Goal: Navigation & Orientation: Go to known website

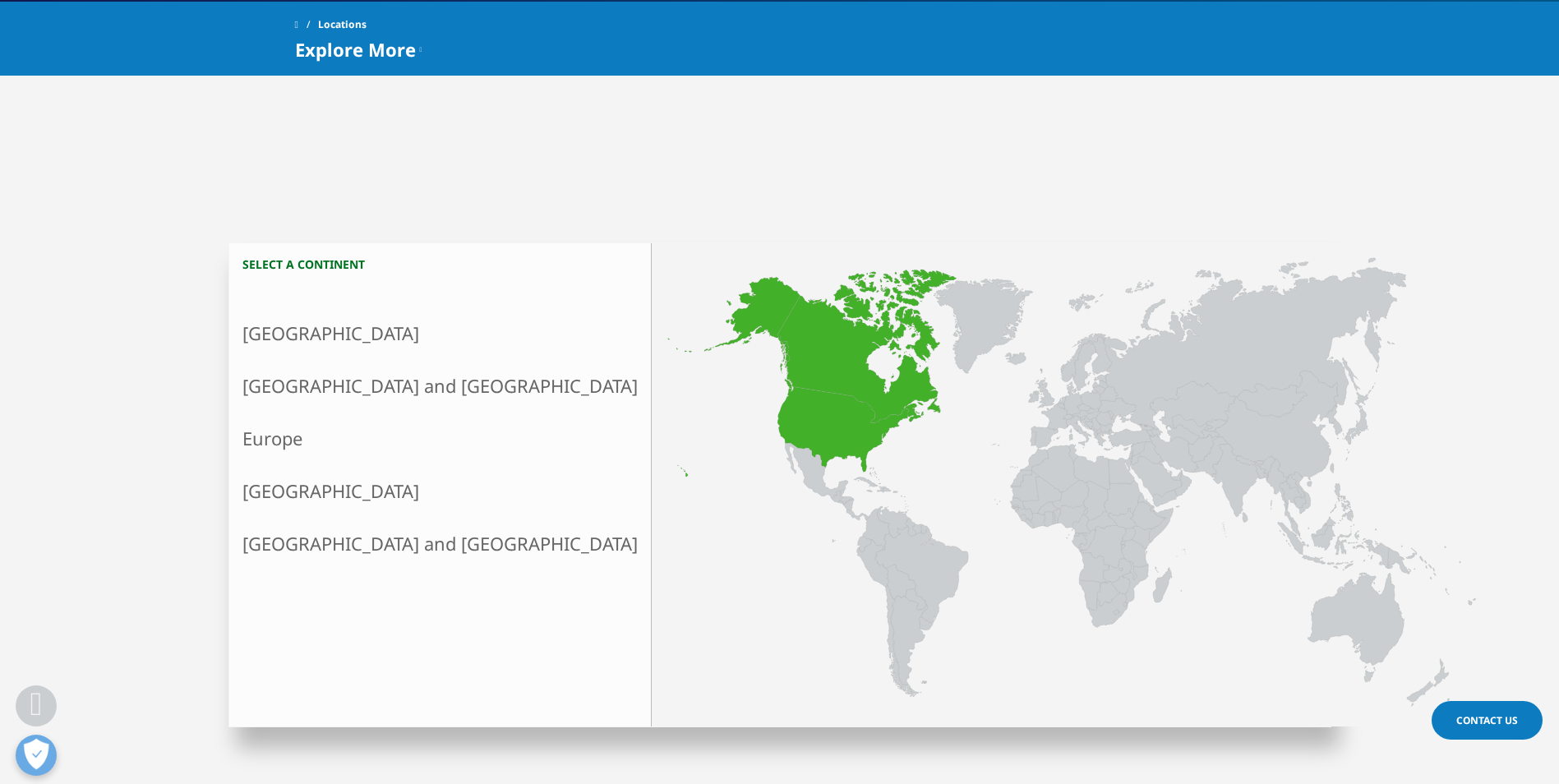
click at [323, 345] on link "North America" at bounding box center [441, 333] width 422 height 52
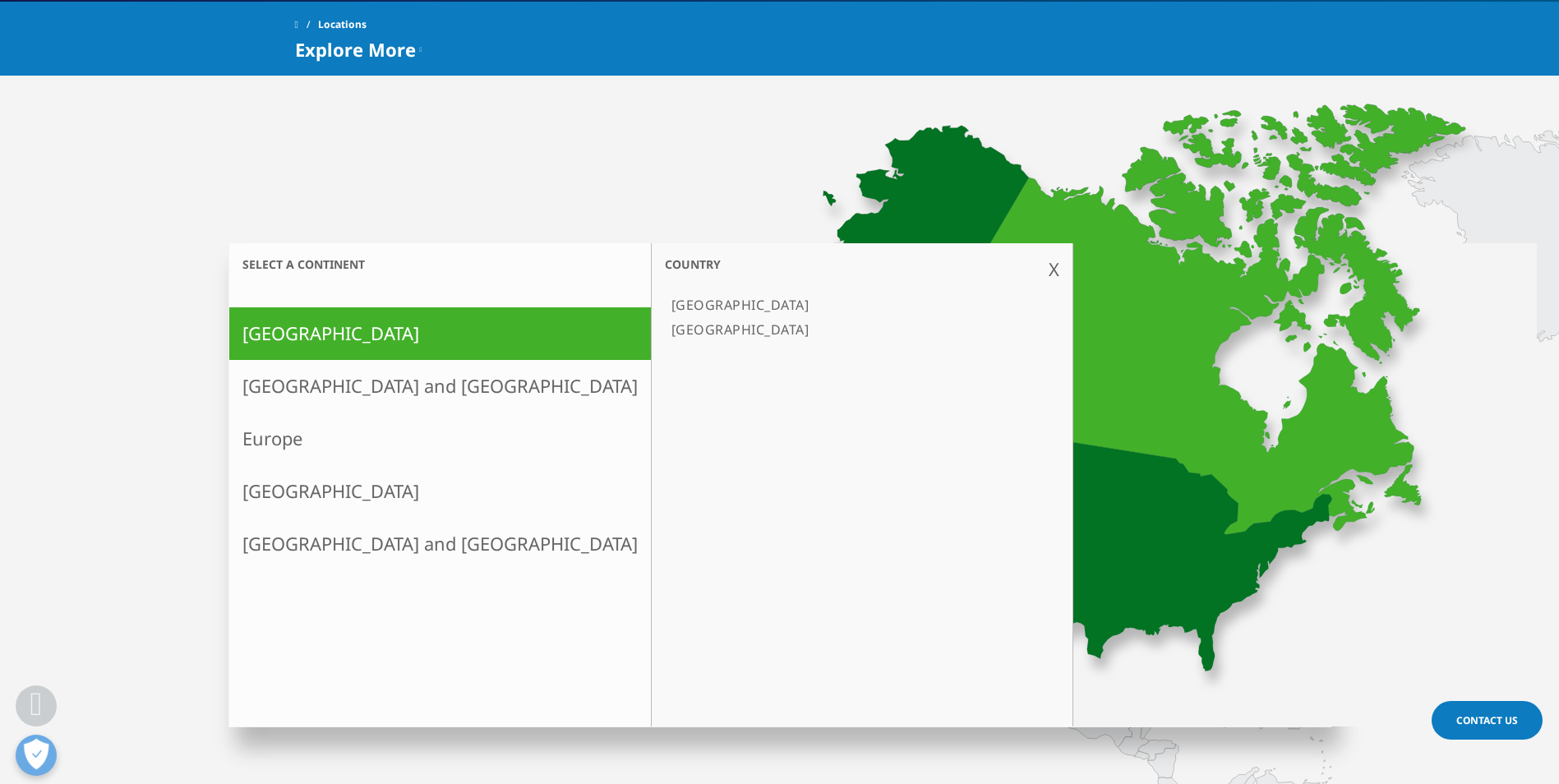
click at [665, 324] on link "[GEOGRAPHIC_DATA]" at bounding box center [854, 329] width 378 height 25
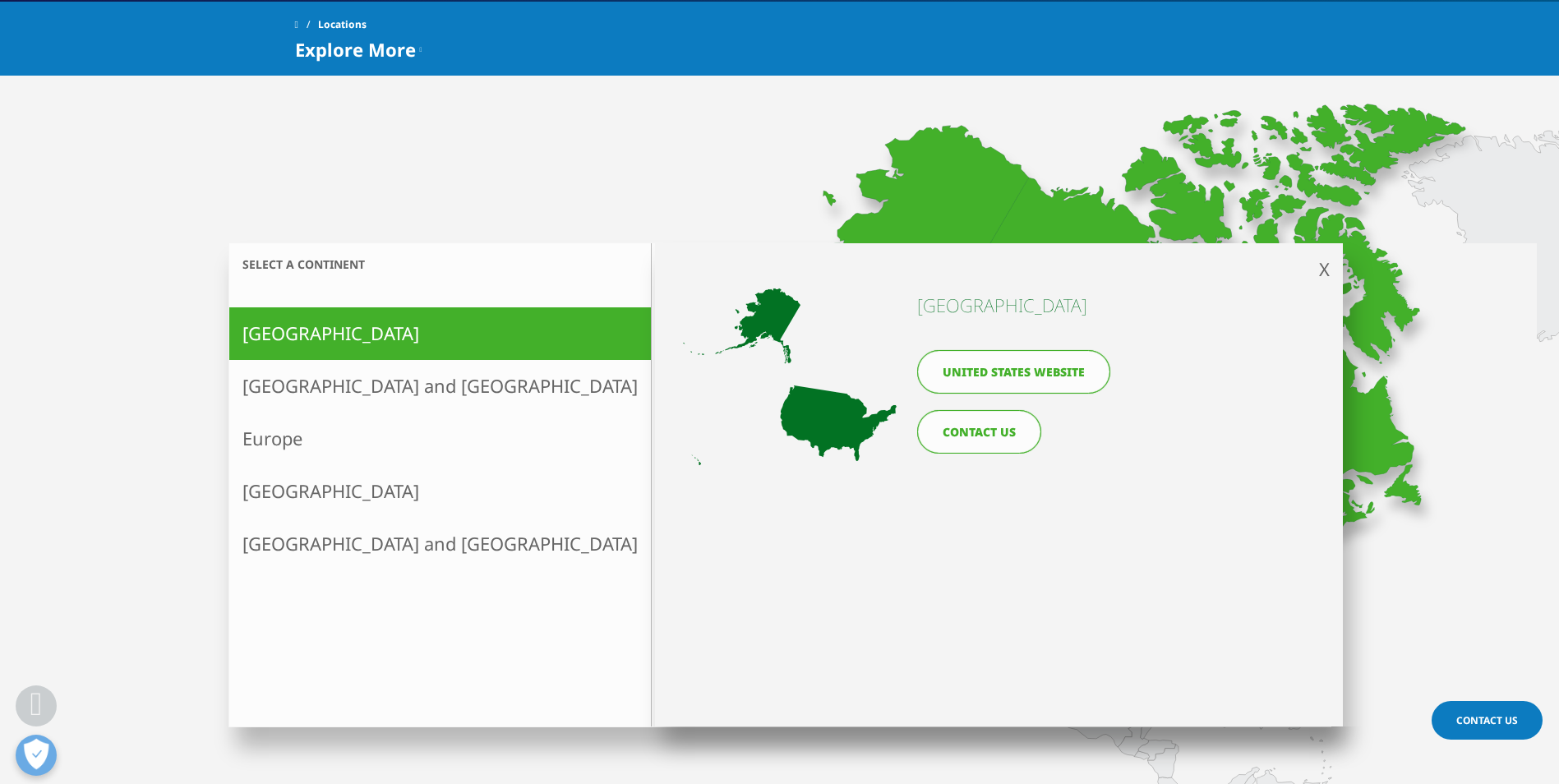
click at [970, 392] on link "United States website" at bounding box center [1013, 372] width 193 height 44
